Goal: Transaction & Acquisition: Purchase product/service

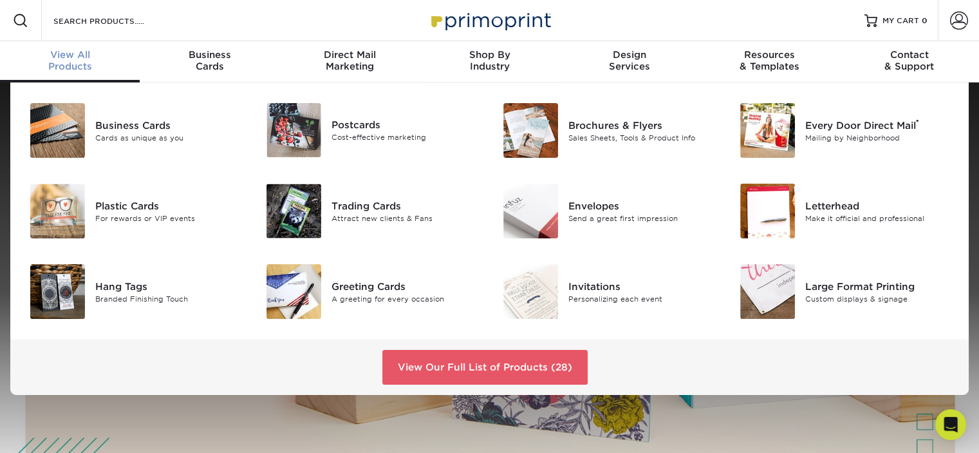
click at [77, 67] on div "View All Products" at bounding box center [70, 60] width 140 height 23
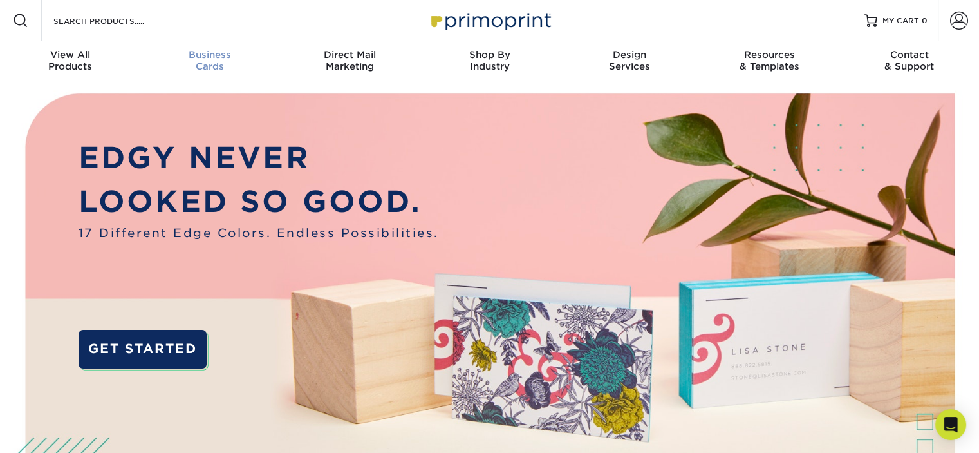
click at [210, 58] on span "Business" at bounding box center [210, 55] width 140 height 12
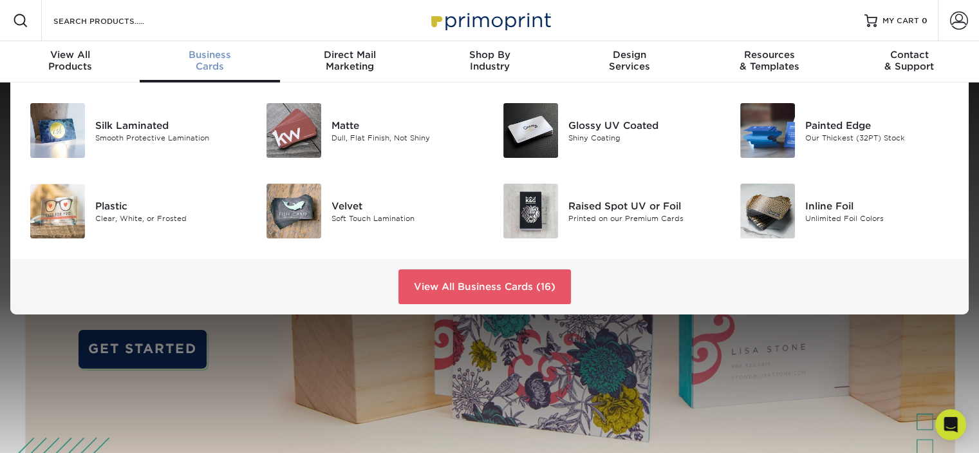
click at [210, 58] on span "Business" at bounding box center [210, 55] width 140 height 12
click at [209, 58] on span "Business" at bounding box center [210, 55] width 140 height 12
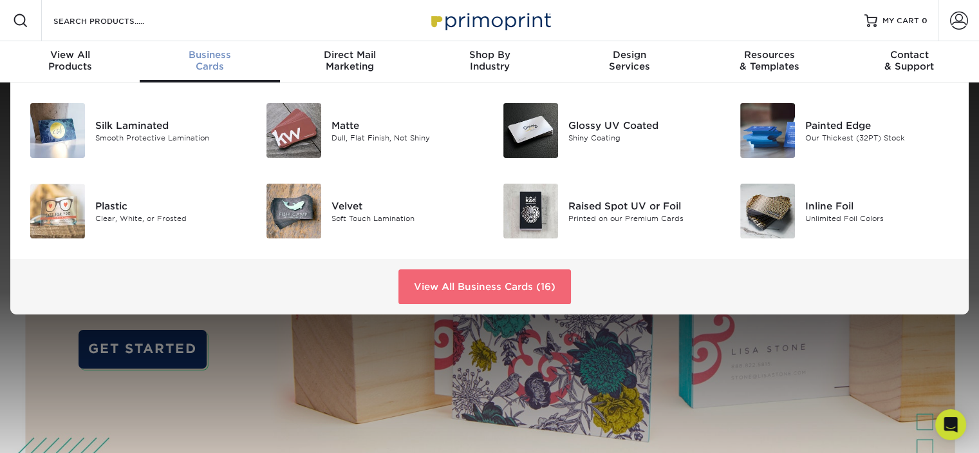
click at [435, 296] on link "View All Business Cards (16)" at bounding box center [484, 286] width 173 height 35
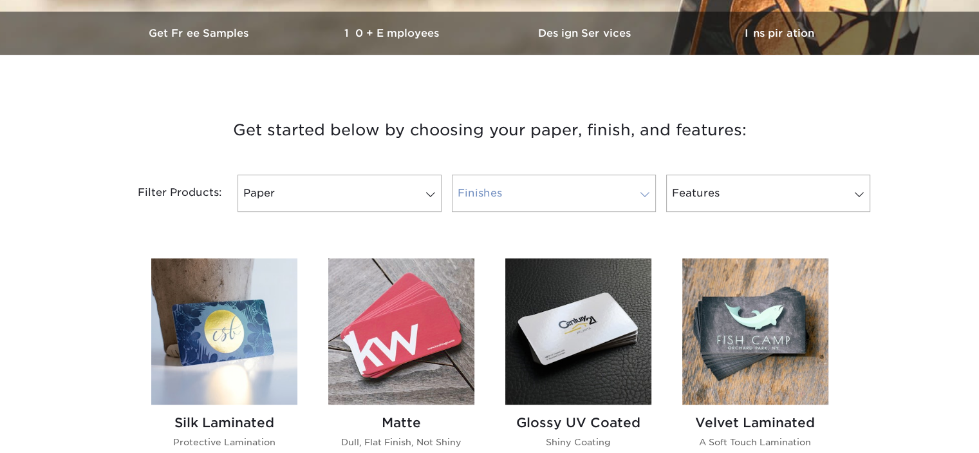
scroll to position [322, 0]
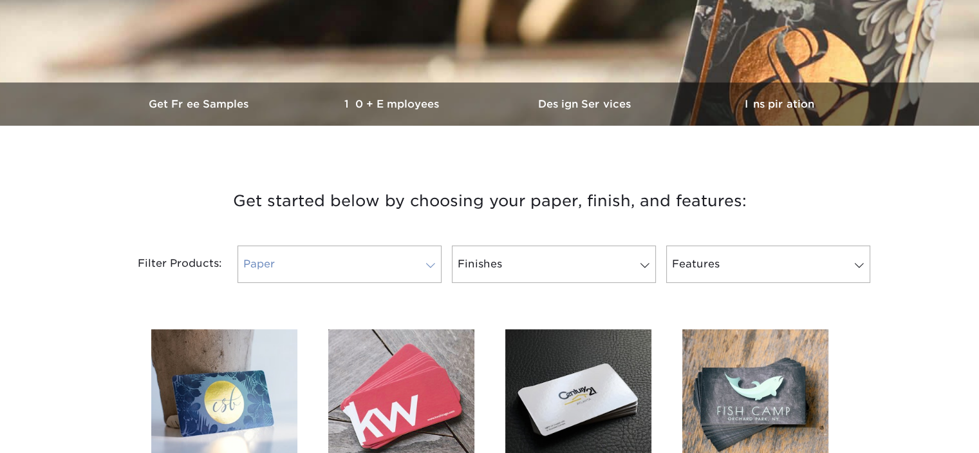
click at [376, 265] on link "Paper" at bounding box center [340, 263] width 204 height 37
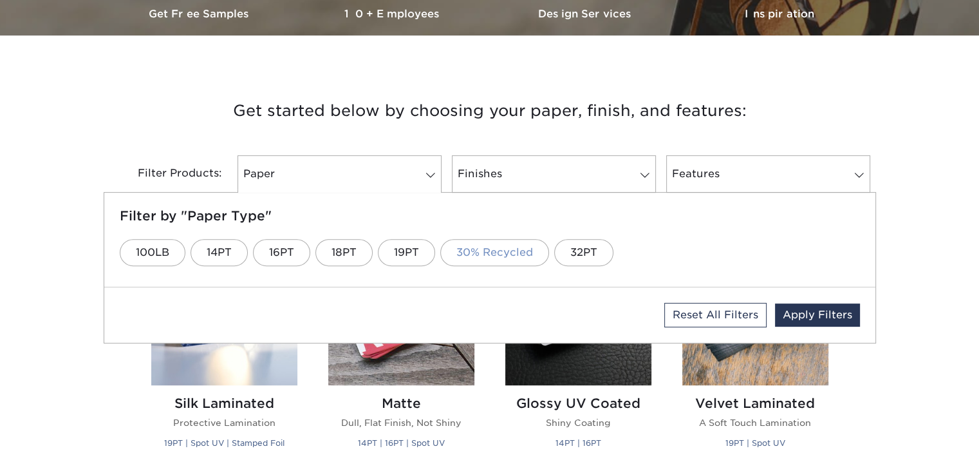
scroll to position [451, 0]
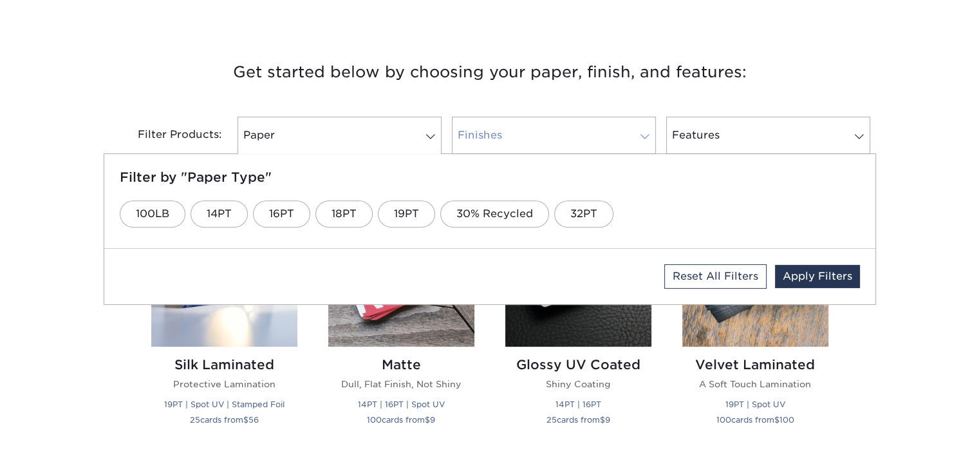
click at [513, 124] on link "Finishes" at bounding box center [554, 135] width 204 height 37
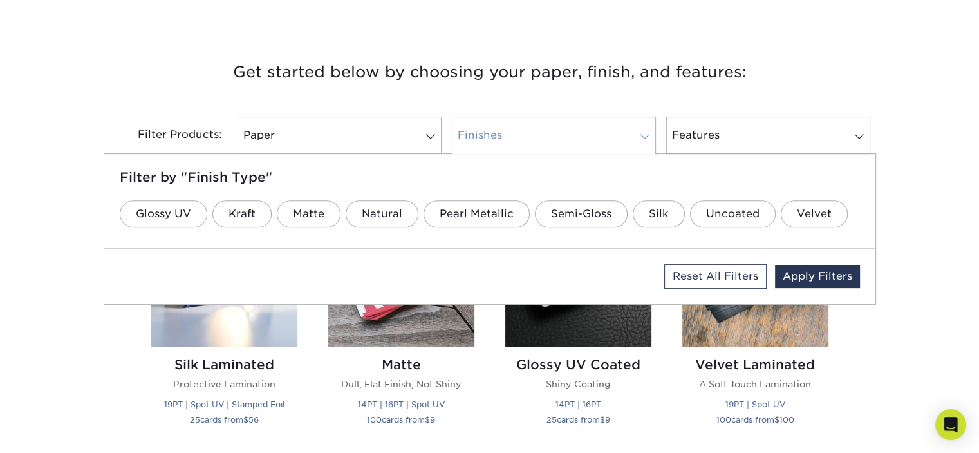
click at [513, 124] on link "Finishes" at bounding box center [554, 135] width 204 height 37
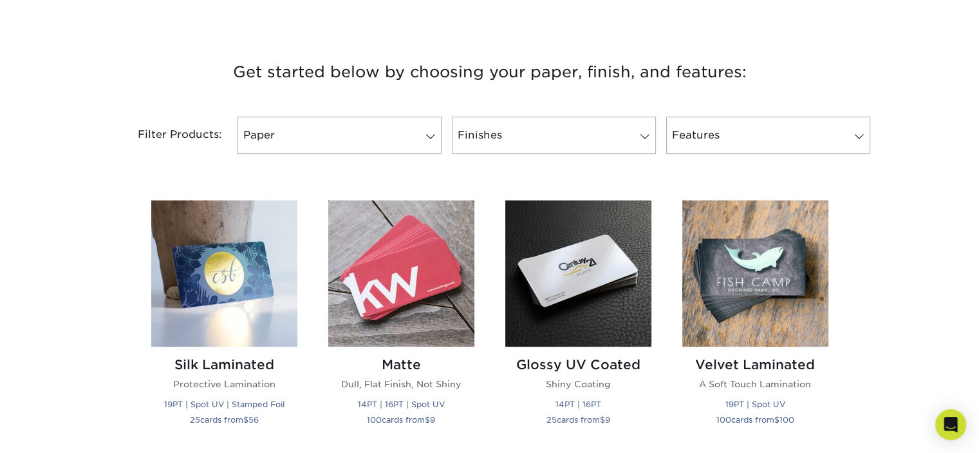
scroll to position [0, 0]
